Goal: Information Seeking & Learning: Learn about a topic

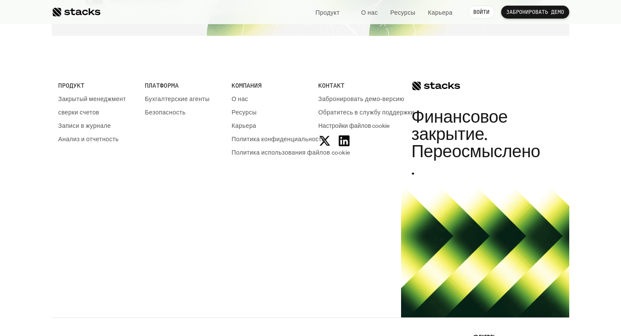
scroll to position [3497, 0]
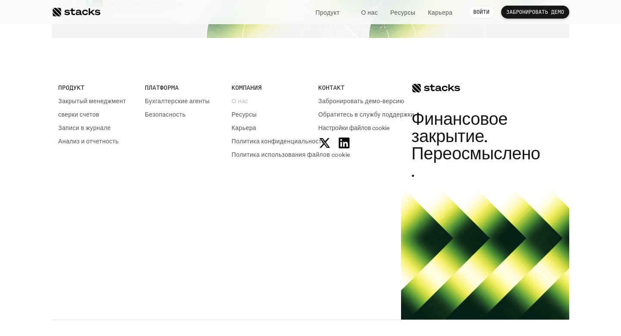
click at [241, 101] on font "О нас" at bounding box center [240, 101] width 17 height 8
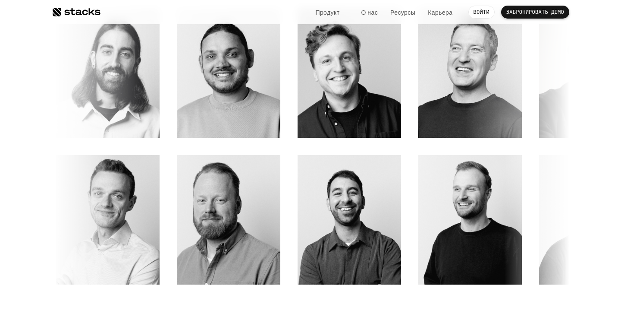
scroll to position [1384, 0]
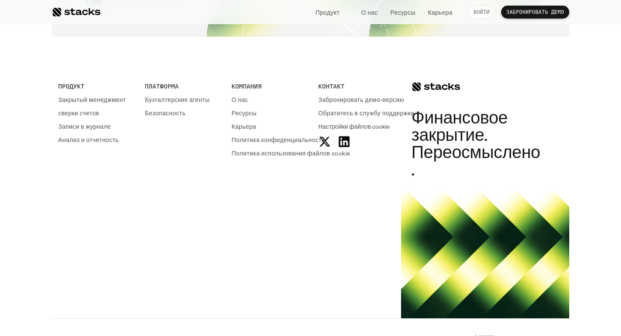
click at [480, 12] on font "ВОЙТИ" at bounding box center [482, 12] width 16 height 6
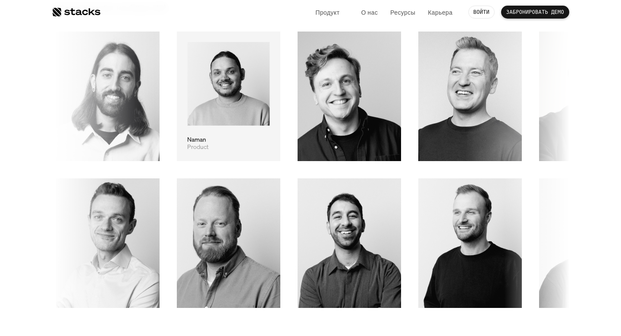
scroll to position [1349, 0]
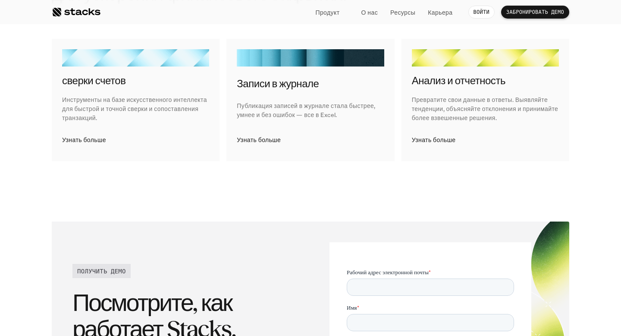
scroll to position [1479, 0]
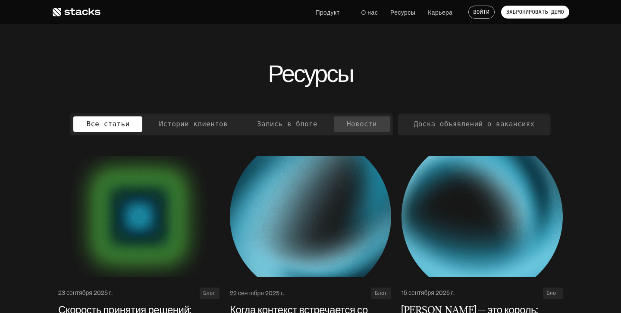
click at [360, 122] on font "Новости" at bounding box center [362, 123] width 30 height 9
